Goal: Information Seeking & Learning: Learn about a topic

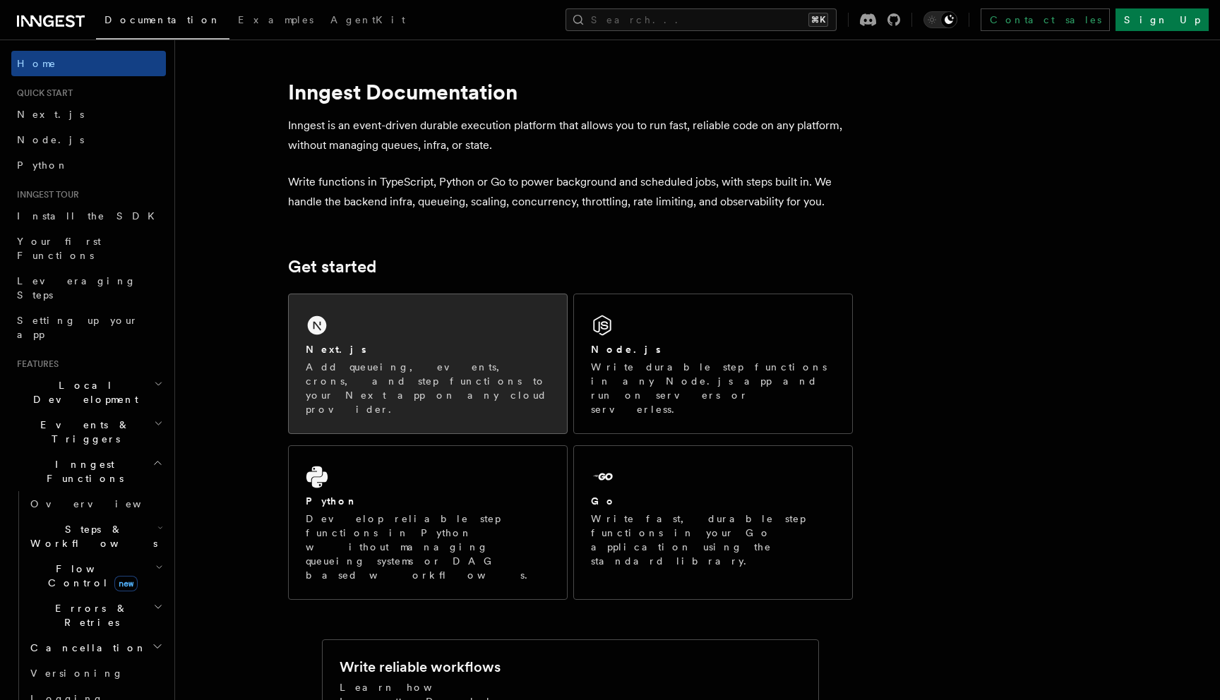
click at [417, 343] on div "Next.js" at bounding box center [428, 349] width 244 height 15
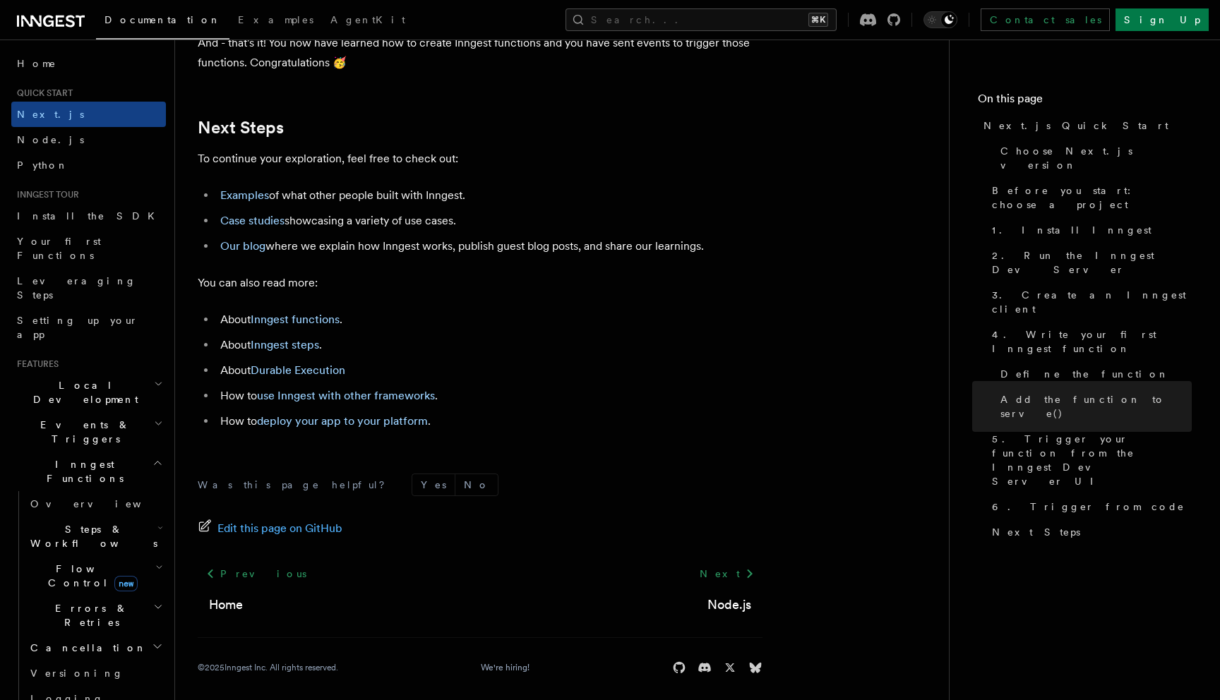
scroll to position [8770, 0]
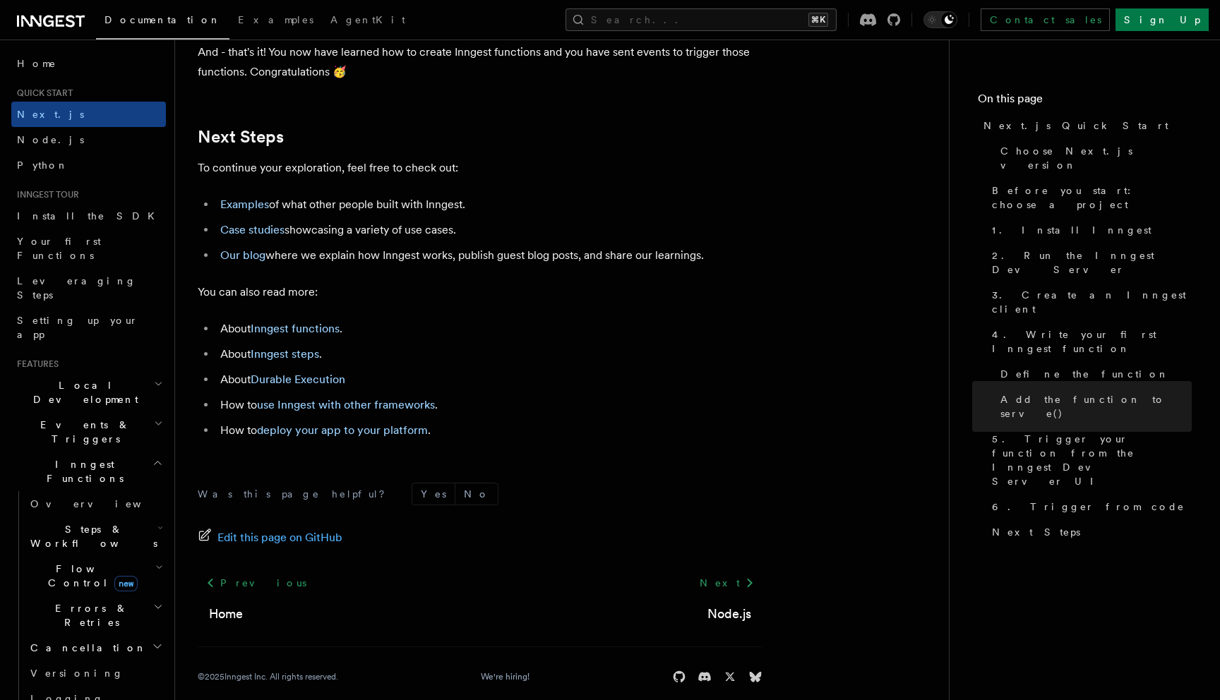
click at [131, 373] on h2 "Local Development" at bounding box center [88, 393] width 155 height 40
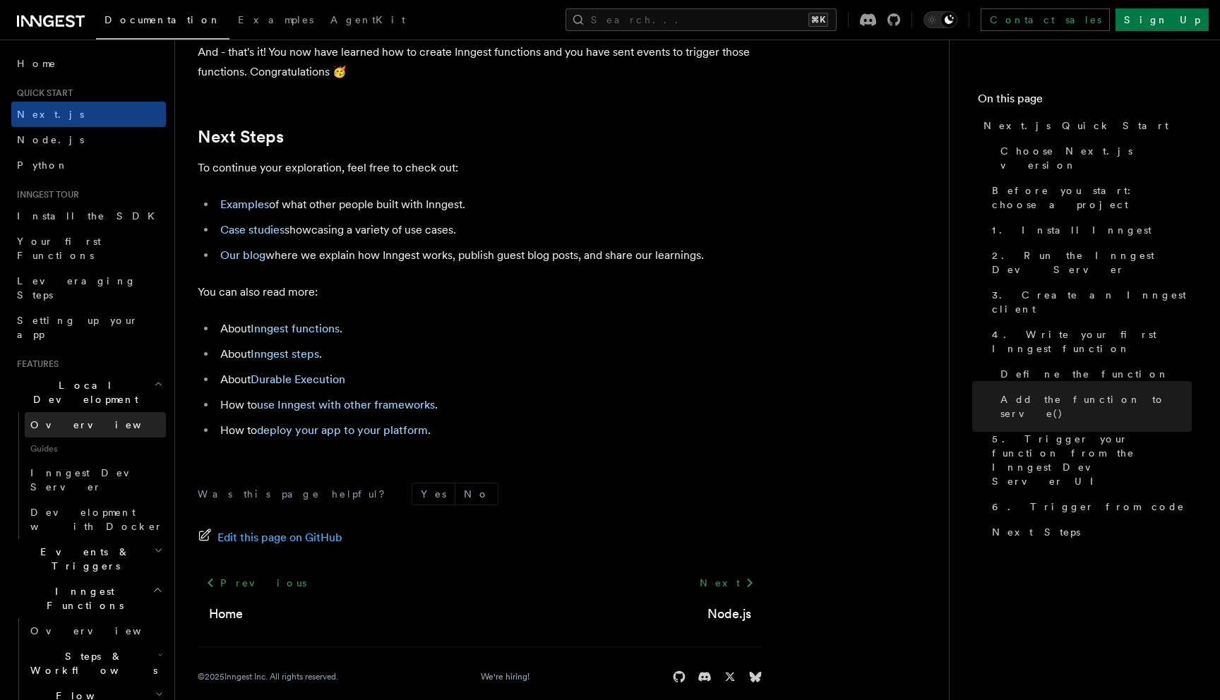
click at [81, 412] on link "Overview" at bounding box center [95, 424] width 141 height 25
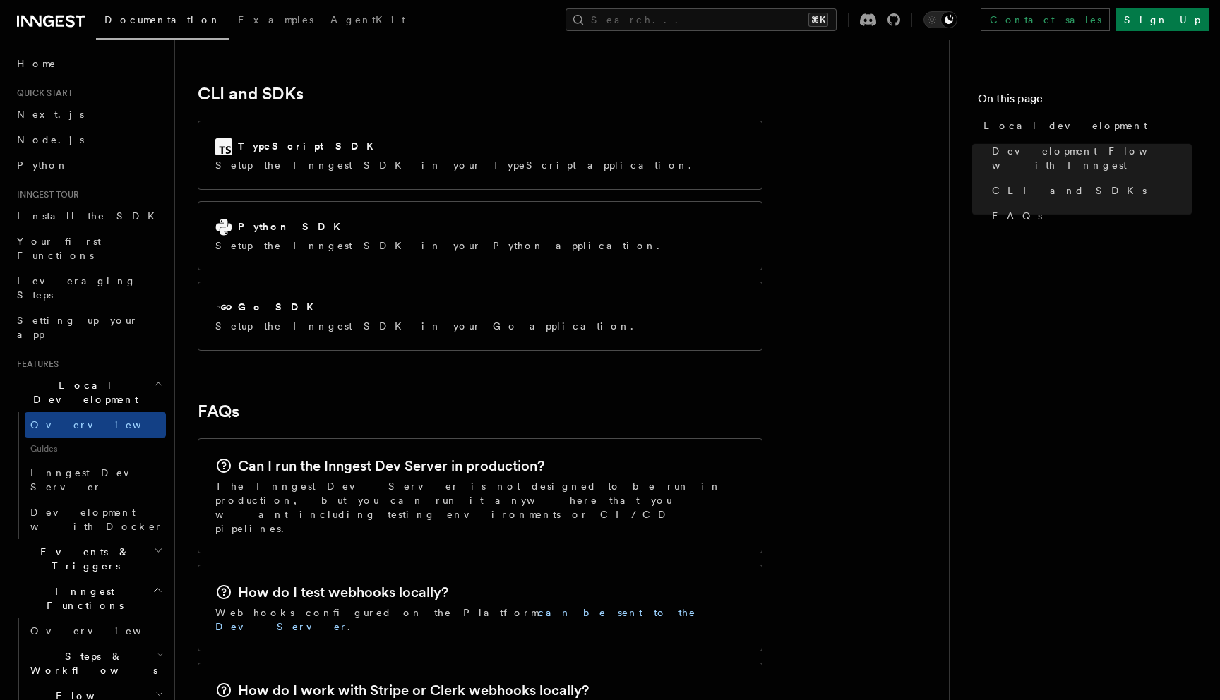
scroll to position [1872, 0]
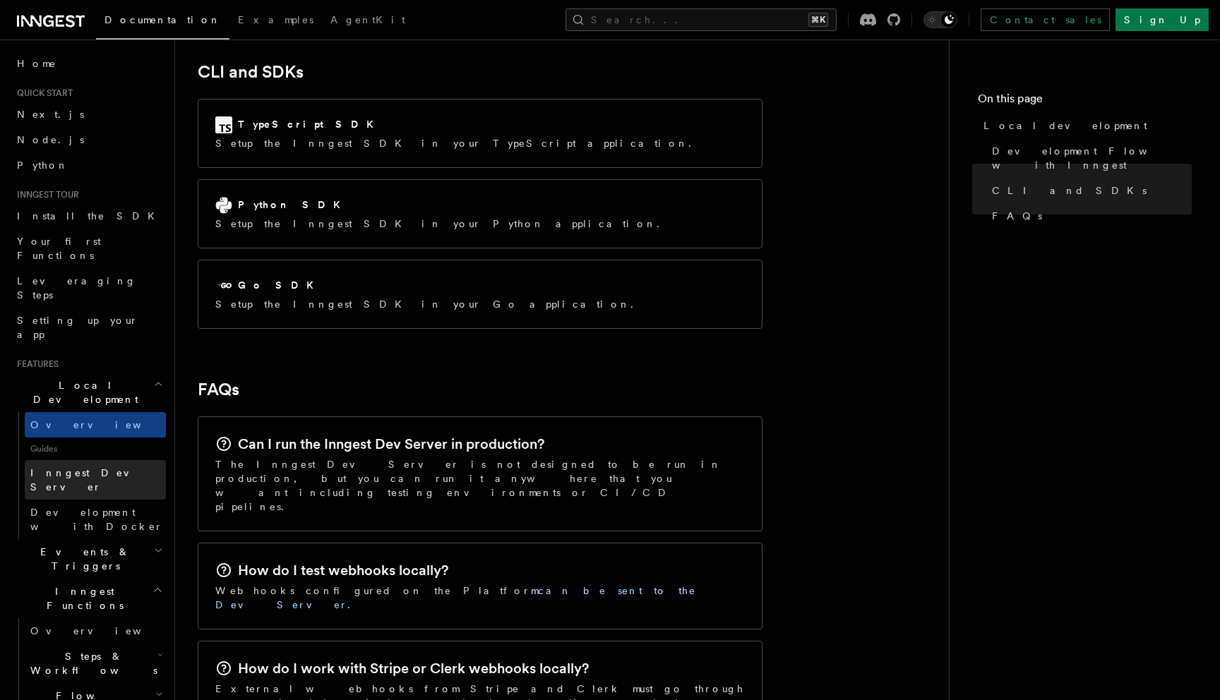
click at [90, 467] on span "Inngest Dev Server" at bounding box center [90, 479] width 121 height 25
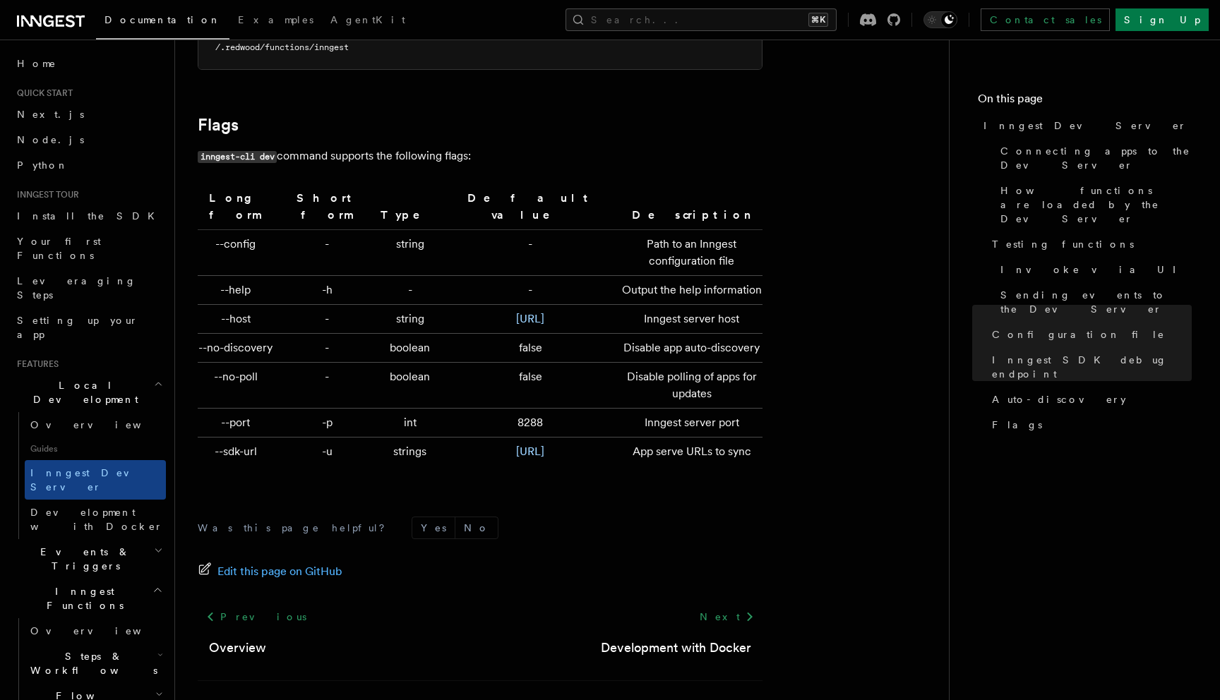
scroll to position [4236, 0]
